Goal: Navigation & Orientation: Find specific page/section

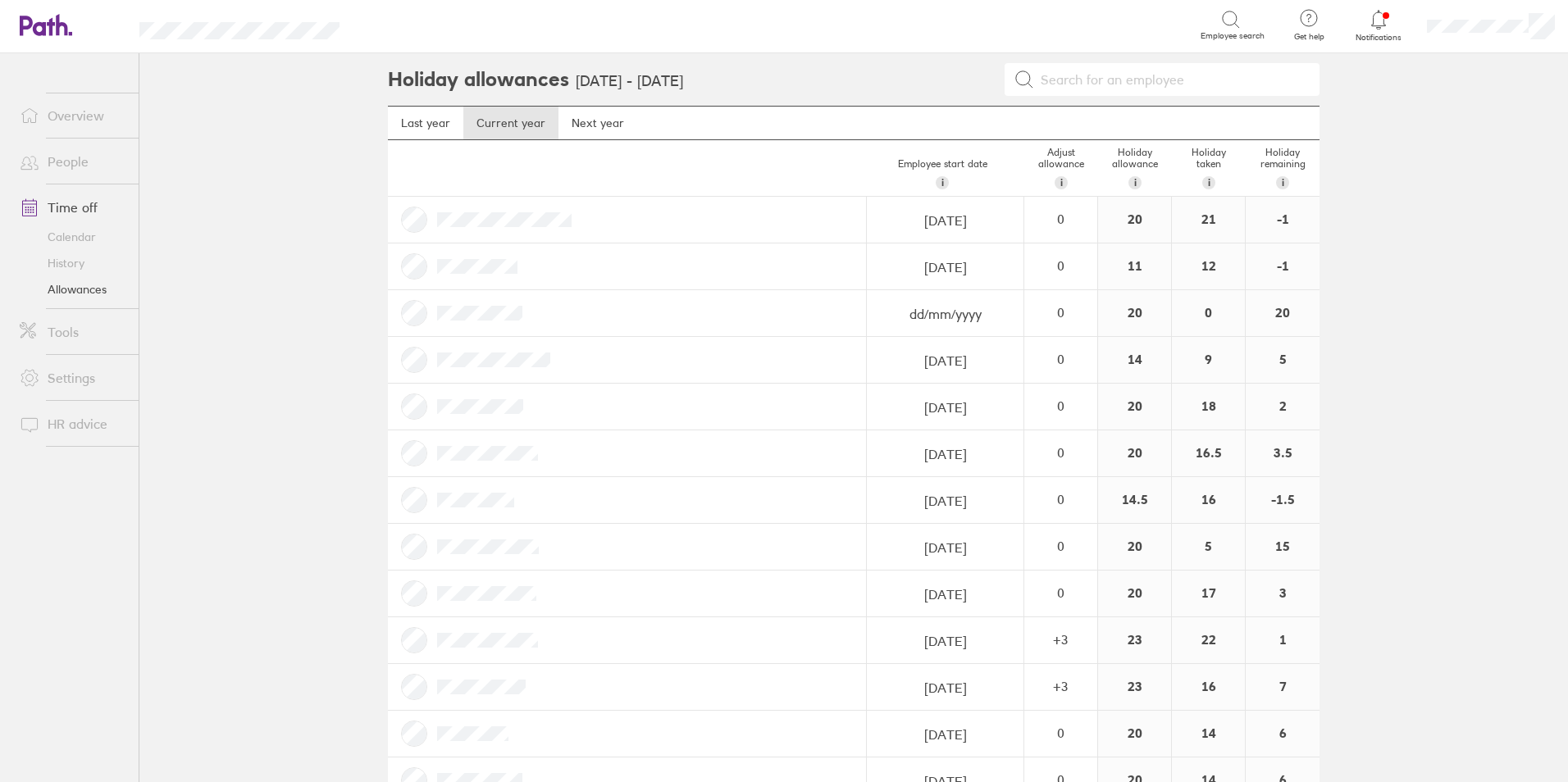
click at [63, 118] on link "Overview" at bounding box center [73, 115] width 132 height 33
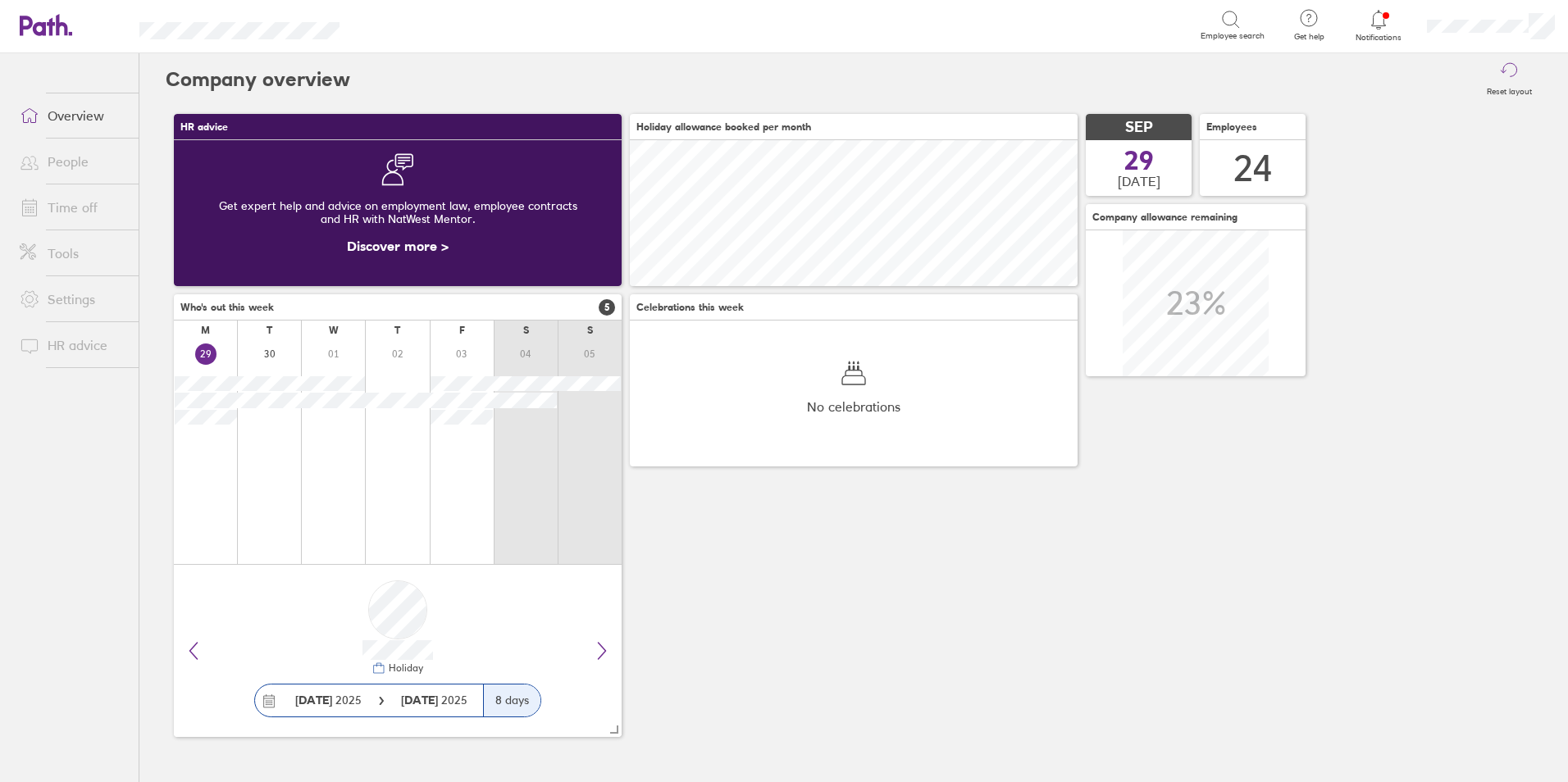
scroll to position [146, 448]
click at [71, 150] on link "People" at bounding box center [73, 161] width 132 height 33
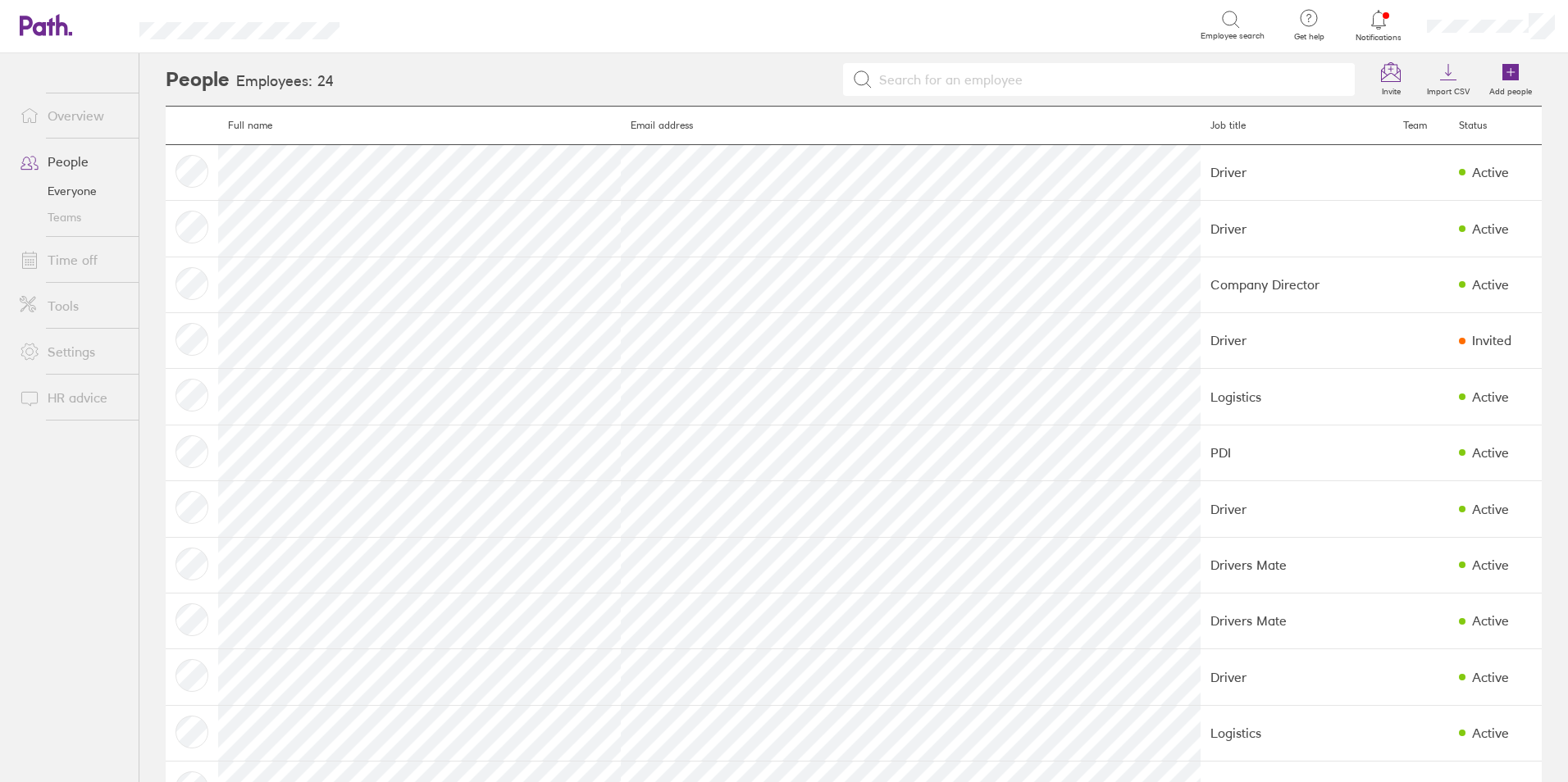
click at [85, 265] on link "Time off" at bounding box center [73, 260] width 132 height 33
